Goal: Find specific page/section: Find specific page/section

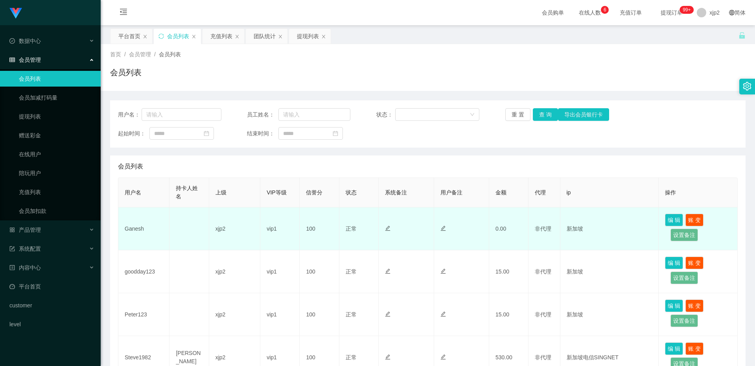
drag, startPoint x: 0, startPoint y: 0, endPoint x: 135, endPoint y: 230, distance: 266.2
click at [135, 230] on td "Ganesh" at bounding box center [143, 228] width 51 height 43
copy td "Ganesh"
click at [230, 231] on td "xjp2" at bounding box center [234, 228] width 51 height 43
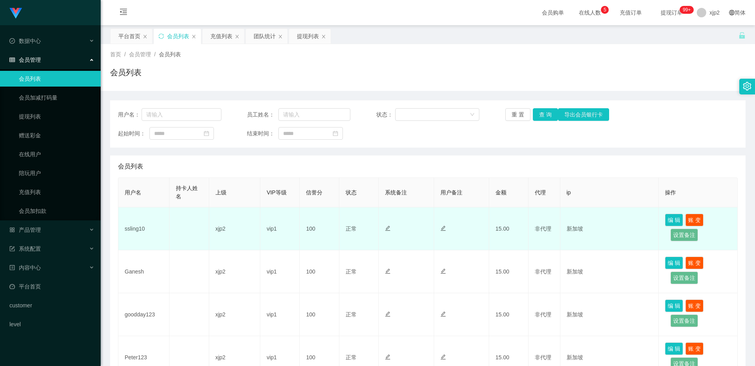
click at [135, 227] on td "ssling10" at bounding box center [143, 228] width 51 height 43
copy td "ssling10"
